Goal: Task Accomplishment & Management: Use online tool/utility

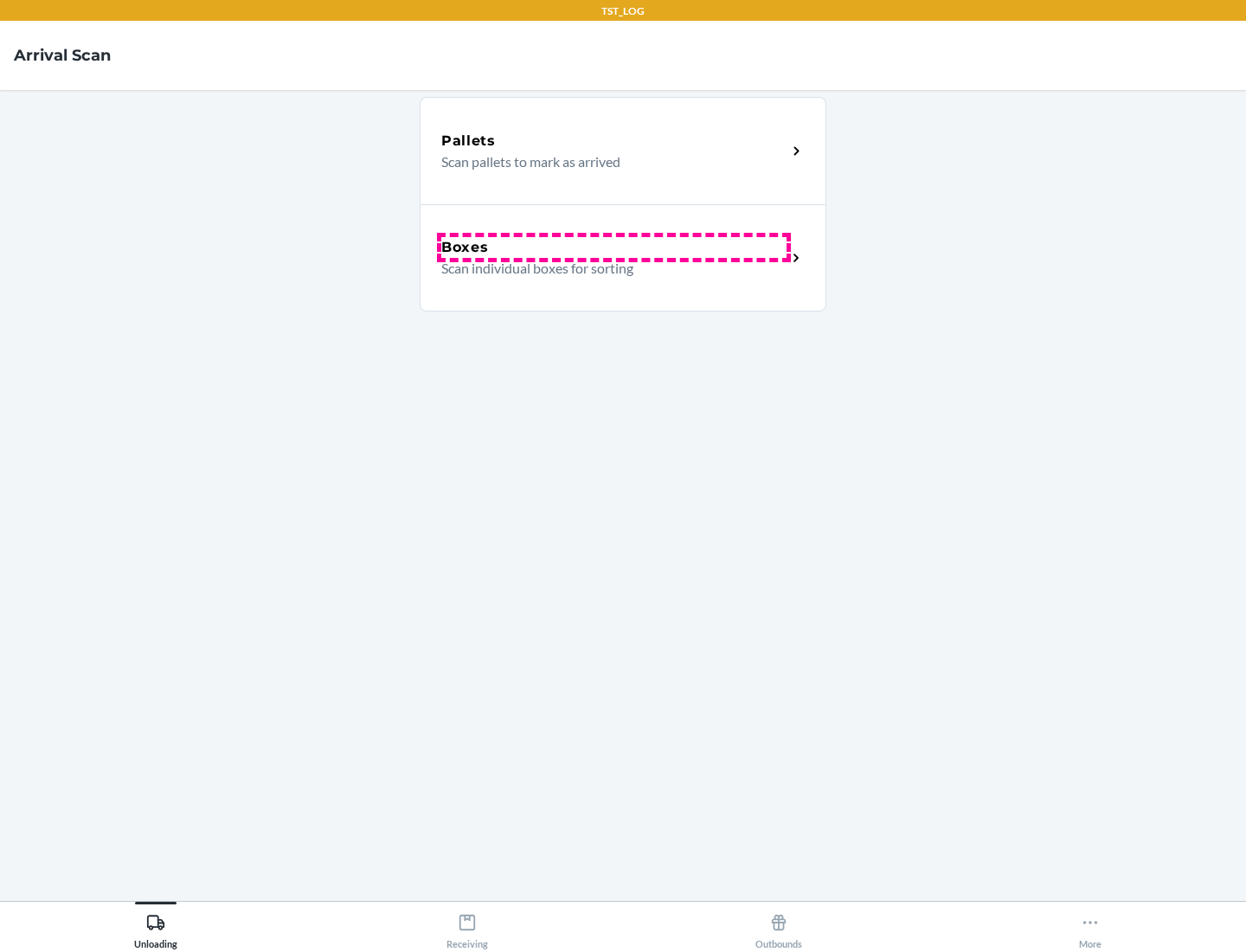
click at [614, 248] on div "Boxes" at bounding box center [614, 248] width 345 height 21
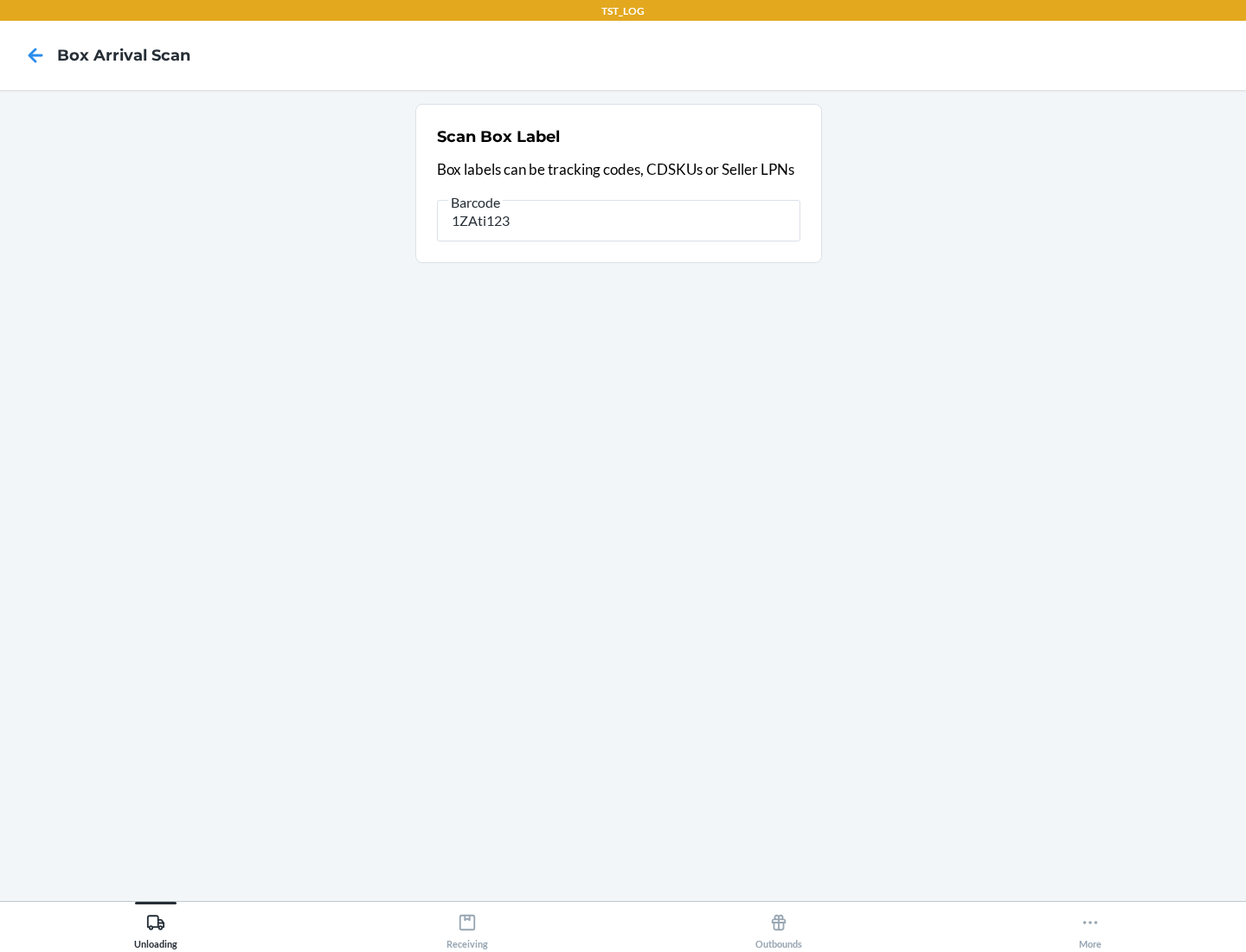
type input "1ZAti123"
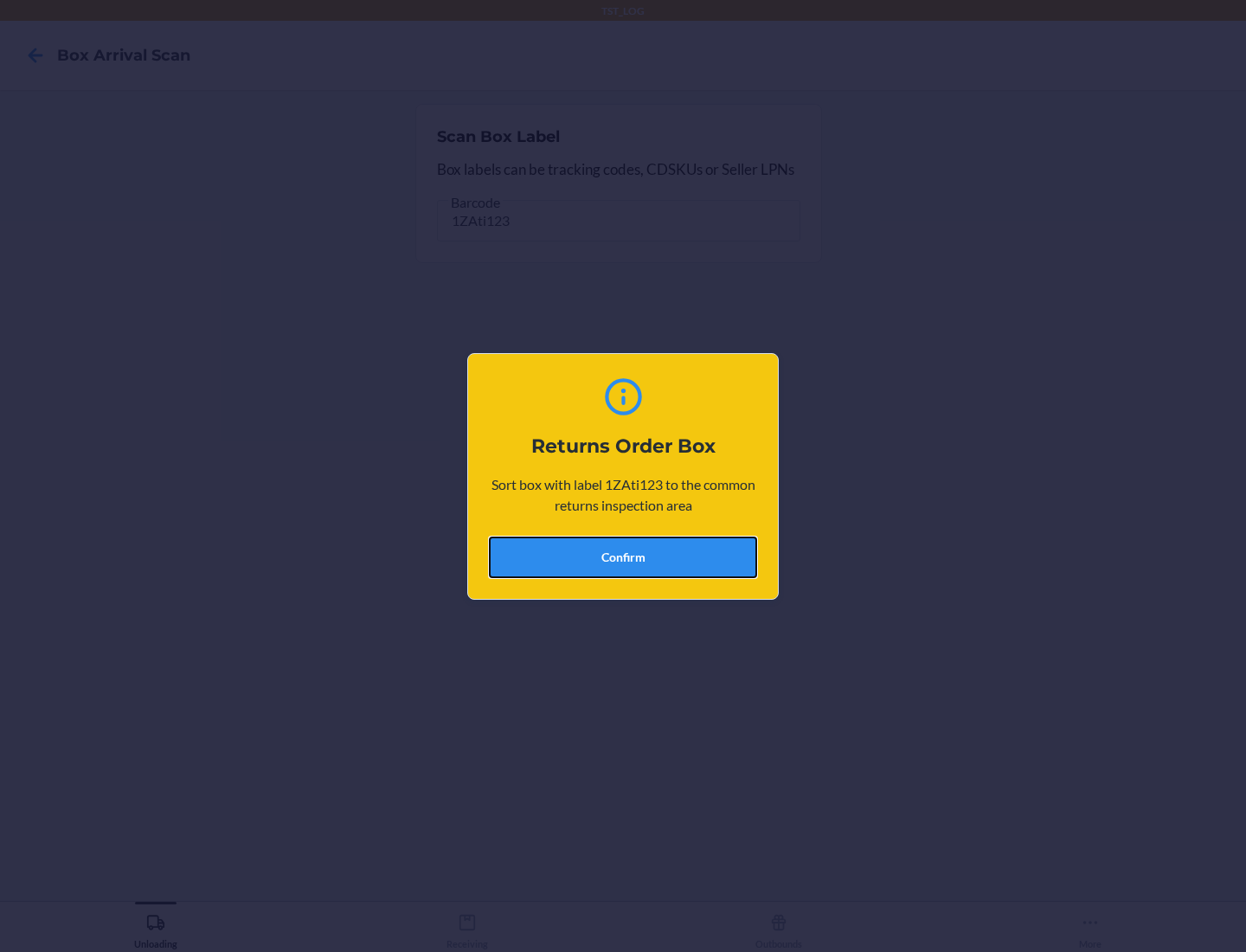
click at [623, 556] on button "Confirm" at bounding box center [623, 557] width 268 height 41
